Goal: Task Accomplishment & Management: Use online tool/utility

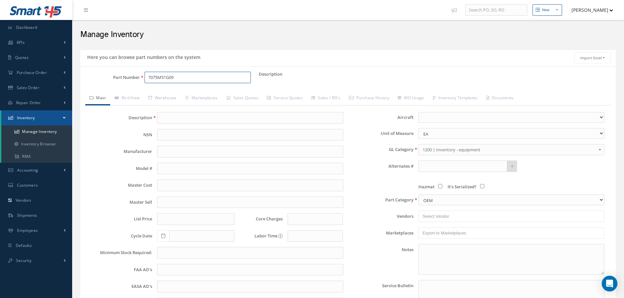
drag, startPoint x: 185, startPoint y: 77, endPoint x: 125, endPoint y: 77, distance: 60.6
click at [125, 77] on div "Part Number 7075M51G09" at bounding box center [169, 78] width 178 height 12
paste input "568-1-27202-007"
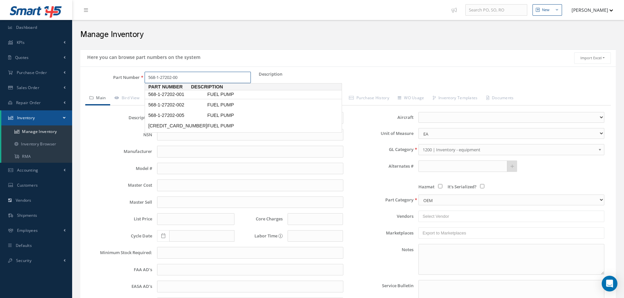
click at [183, 95] on span "568-1-27202-001" at bounding box center [176, 94] width 59 height 7
type input "568-1-27202-001"
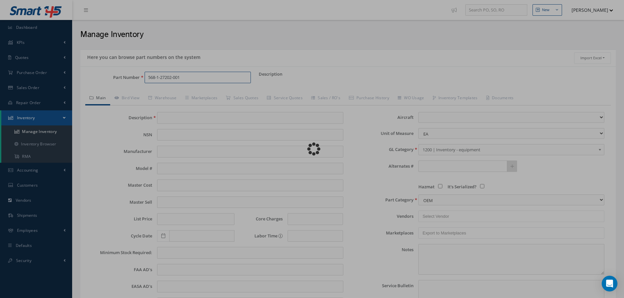
type input "FUEL PUMP"
type input "[PERSON_NAME]"
type input "0.00"
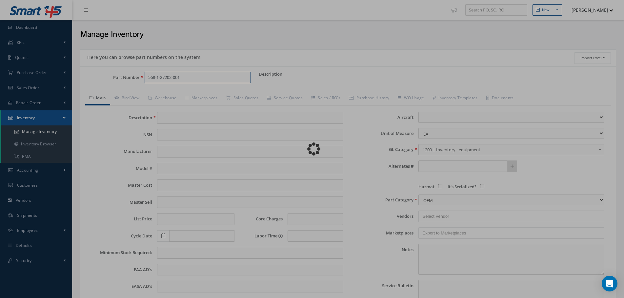
type input "0.00"
select select
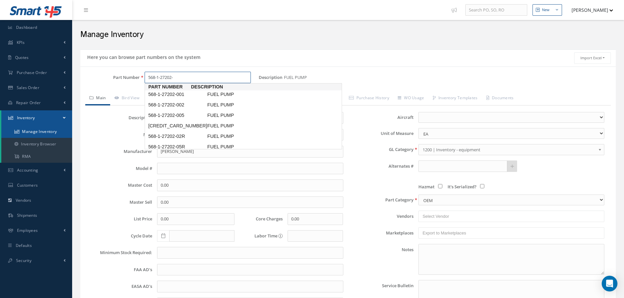
type input "568-1-27202-"
click at [36, 132] on link "Manage Inventory" at bounding box center [36, 132] width 71 height 12
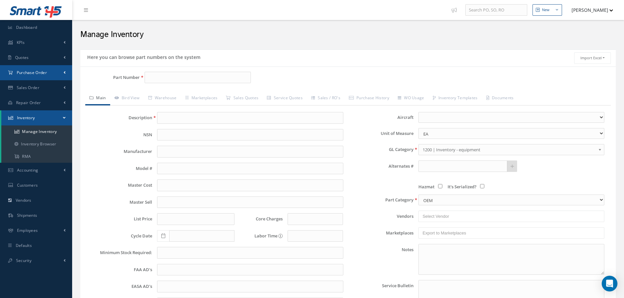
click at [28, 73] on span "Purchase Order" at bounding box center [32, 73] width 30 height 6
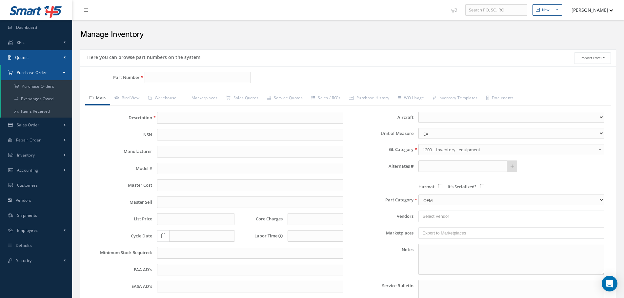
click at [49, 56] on link "Quotes" at bounding box center [36, 57] width 72 height 15
